Goal: Information Seeking & Learning: Check status

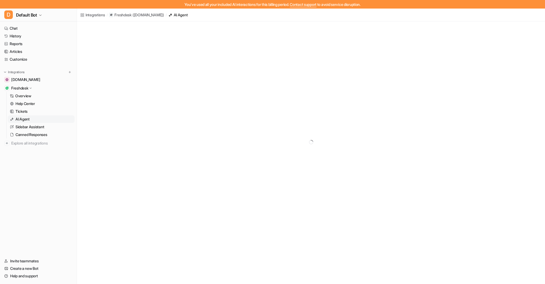
scroll to position [29, 0]
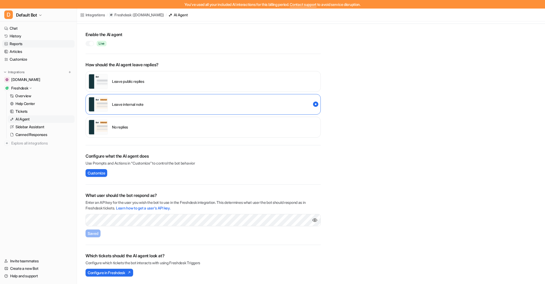
click at [13, 43] on link "Reports" at bounding box center [38, 43] width 72 height 7
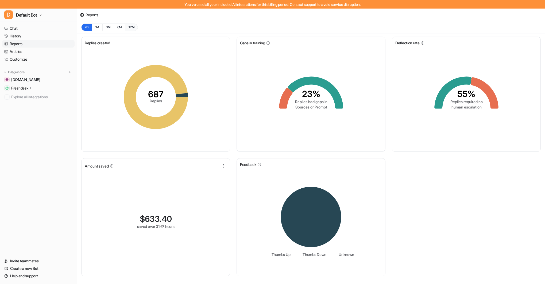
click at [131, 26] on button "12M" at bounding box center [131, 27] width 13 height 7
click at [98, 26] on button "1M" at bounding box center [97, 27] width 11 height 7
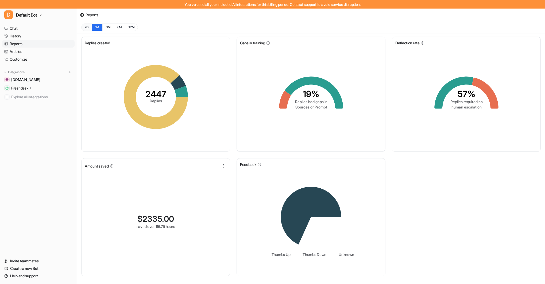
click at [85, 28] on button "7D" at bounding box center [86, 27] width 10 height 7
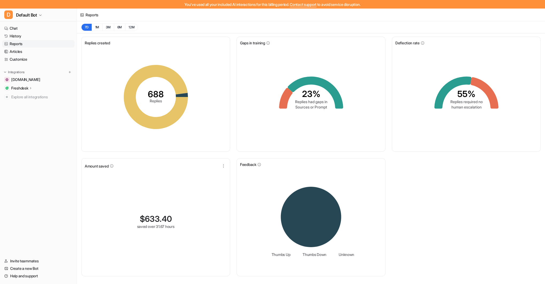
click at [19, 87] on p "Freshdesk" at bounding box center [19, 88] width 17 height 5
click at [30, 110] on p "AI Agent" at bounding box center [23, 111] width 14 height 5
